Goal: Task Accomplishment & Management: Complete application form

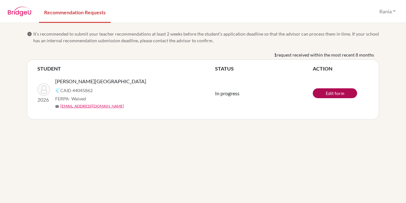
click at [350, 93] on link "Edit form" at bounding box center [334, 93] width 44 height 10
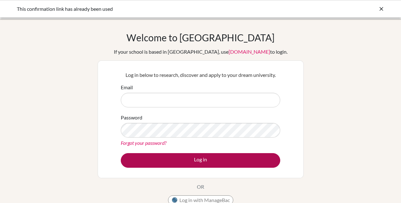
type input "ryaacoub@ismonagas.com"
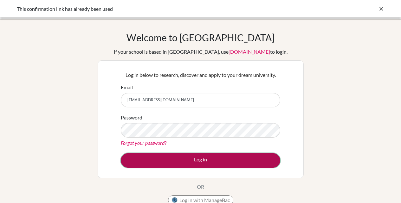
click at [205, 163] on button "Log in" at bounding box center [200, 160] width 159 height 15
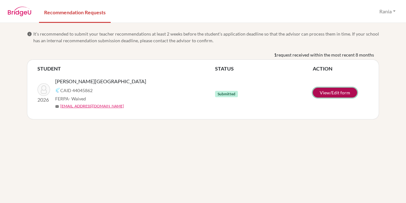
click at [346, 93] on link "View/Edit form" at bounding box center [334, 92] width 44 height 10
click at [386, 10] on button "Rania" at bounding box center [387, 11] width 22 height 12
